Goal: Register for event/course

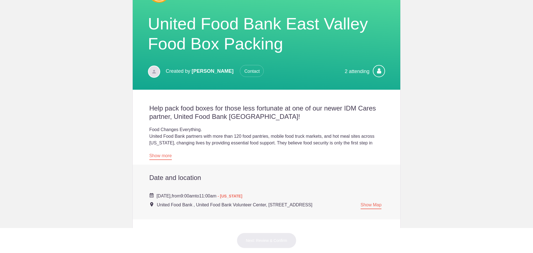
scroll to position [83, 0]
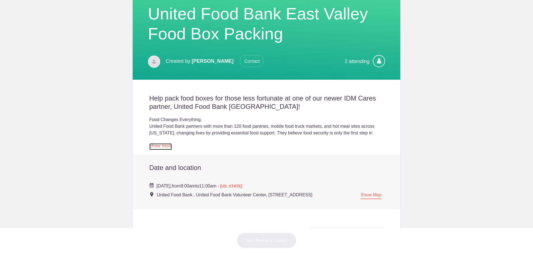
click at [157, 145] on link "Show more" at bounding box center [160, 146] width 22 height 7
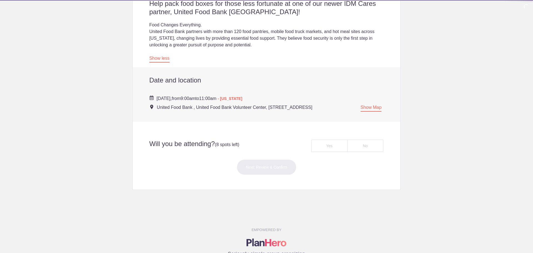
scroll to position [194, 0]
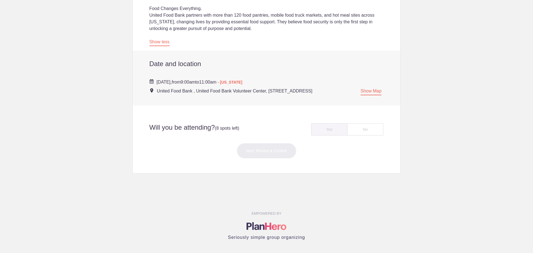
click at [336, 133] on div "Yes" at bounding box center [329, 129] width 36 height 12
radio input "true"
click at [272, 159] on button "Next: Review & Confirm" at bounding box center [267, 151] width 60 height 16
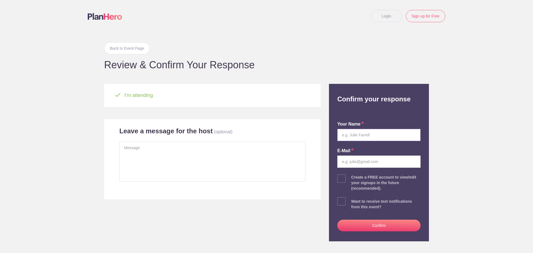
click at [348, 135] on input "text" at bounding box center [378, 135] width 83 height 12
type input "[PERSON_NAME]"
type input "[EMAIL_ADDRESS][PERSON_NAME][DOMAIN_NAME]"
click at [393, 228] on button "Confirm" at bounding box center [378, 226] width 83 height 12
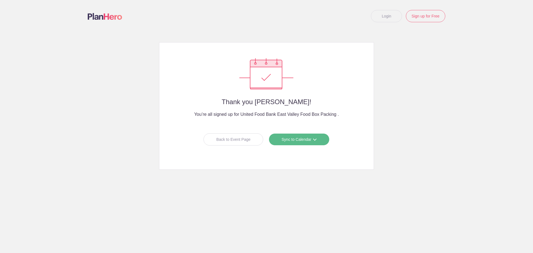
click at [307, 138] on link "Sync to Calendar" at bounding box center [299, 139] width 61 height 12
click at [289, 161] on link "Outlook" at bounding box center [296, 162] width 49 height 11
